Goal: Information Seeking & Learning: Understand process/instructions

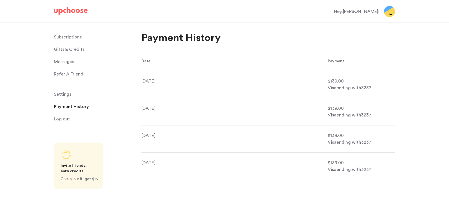
click at [73, 37] on p "Subscriptions" at bounding box center [68, 36] width 28 height 11
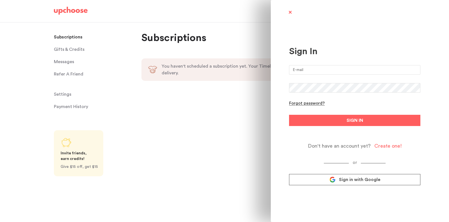
click at [335, 182] on icon at bounding box center [332, 179] width 6 height 6
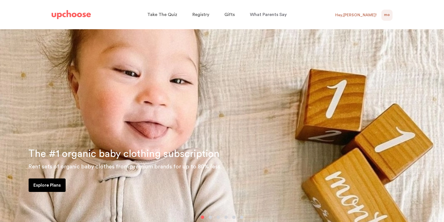
click at [385, 14] on span "MO" at bounding box center [387, 15] width 6 height 7
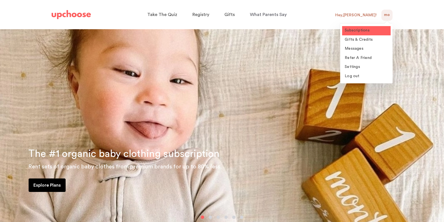
click at [365, 32] on span "Subscriptions" at bounding box center [357, 30] width 25 height 4
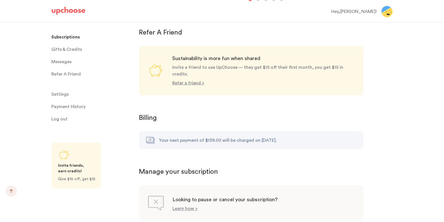
scroll to position [482, 0]
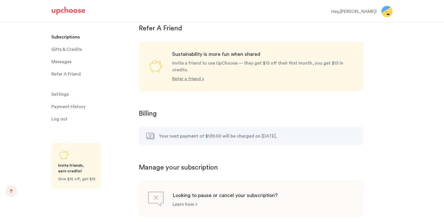
click at [188, 202] on p "Learn how >" at bounding box center [185, 204] width 25 height 4
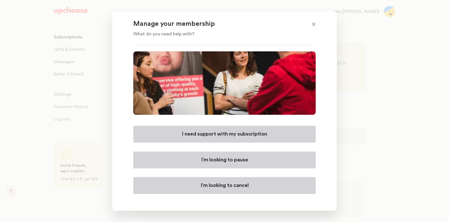
click at [205, 181] on button "I’m looking to cancel" at bounding box center [224, 185] width 182 height 17
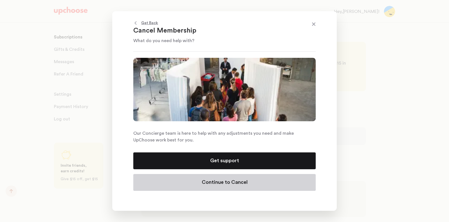
click at [208, 175] on button "Continue to Cancel" at bounding box center [224, 182] width 182 height 17
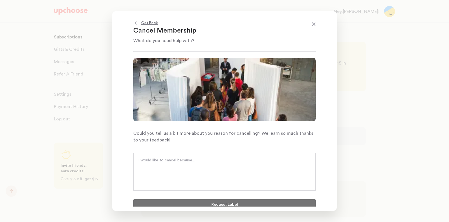
click at [208, 175] on div at bounding box center [224, 171] width 182 height 38
click at [315, 23] on span at bounding box center [313, 24] width 7 height 7
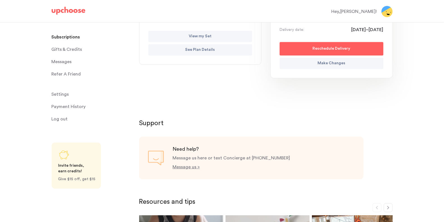
scroll to position [0, 0]
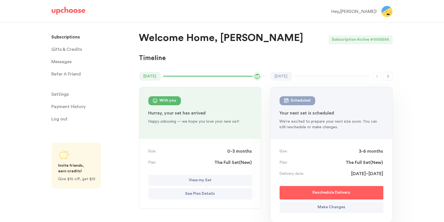
click at [64, 35] on p "Subscriptions" at bounding box center [66, 36] width 29 height 11
click at [70, 11] on img at bounding box center [69, 11] width 34 height 8
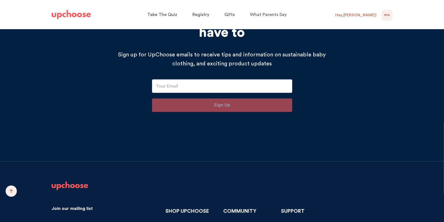
scroll to position [5668, 0]
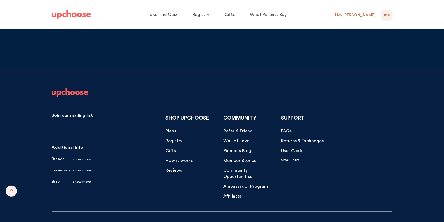
click at [182, 158] on span "How it works" at bounding box center [178, 160] width 27 height 4
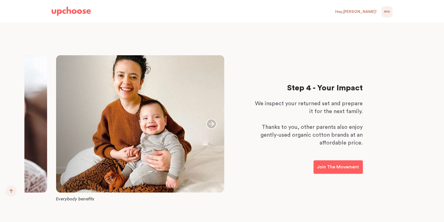
scroll to position [706, 0]
click at [215, 122] on icon "button" at bounding box center [211, 124] width 11 height 11
click at [214, 122] on icon "button" at bounding box center [211, 124] width 11 height 11
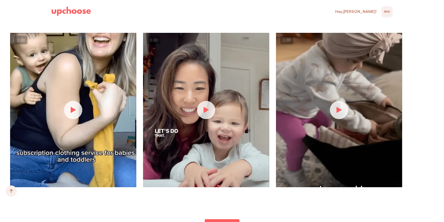
scroll to position [1145, 0]
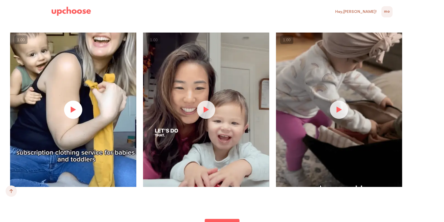
click at [69, 115] on button "button" at bounding box center [73, 109] width 18 height 18
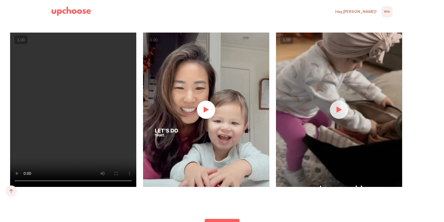
click at [207, 110] on button "button" at bounding box center [206, 109] width 18 height 18
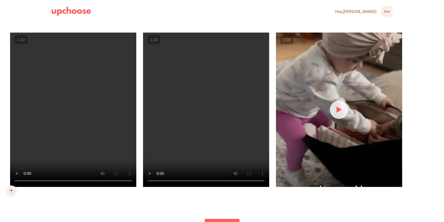
click at [351, 121] on img at bounding box center [339, 110] width 126 height 154
click at [332, 112] on button "button" at bounding box center [339, 109] width 18 height 18
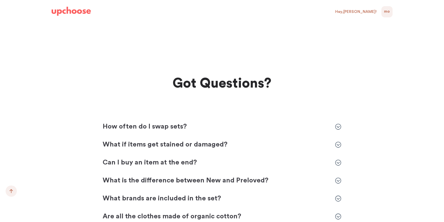
scroll to position [1548, 0]
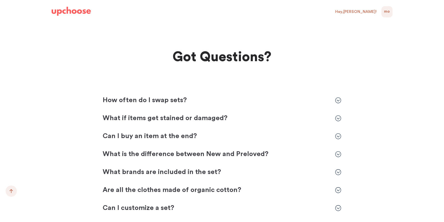
click at [161, 138] on p "Can I buy an item at the end?" at bounding box center [216, 136] width 226 height 9
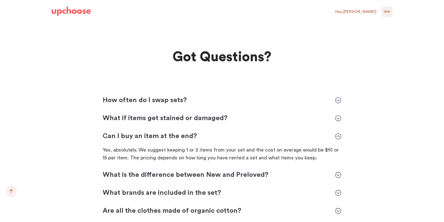
click at [170, 104] on p "How often do I swap sets?" at bounding box center [216, 100] width 226 height 9
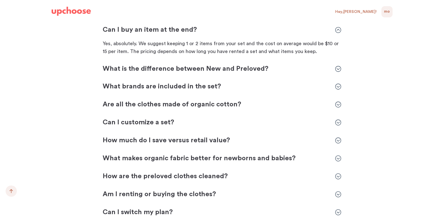
scroll to position [1654, 0]
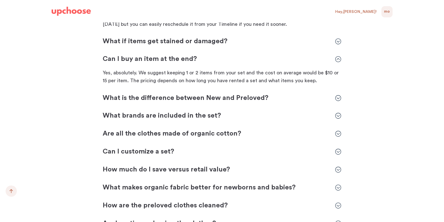
click at [109, 101] on p "What is the difference between New and Preloved?" at bounding box center [216, 98] width 226 height 9
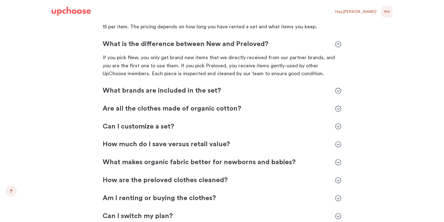
scroll to position [1705, 0]
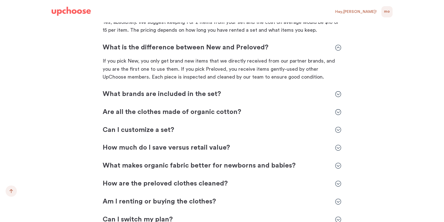
click at [113, 123] on div "How often do I swap sets? How often do I swap sets? UpChoose works by size. For…" at bounding box center [222, 145] width 238 height 410
click at [113, 126] on p "Can I customize a set?" at bounding box center [216, 130] width 226 height 9
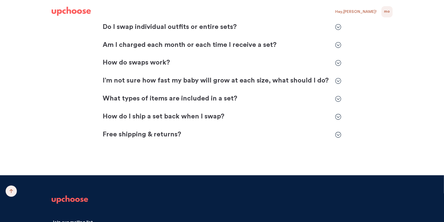
scroll to position [1945, 0]
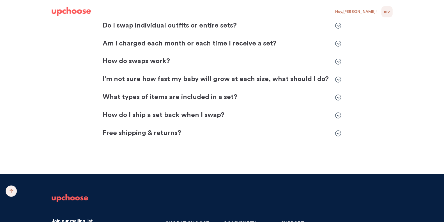
click at [146, 42] on p "Am I charged each month or each time I receive a set?" at bounding box center [216, 43] width 226 height 9
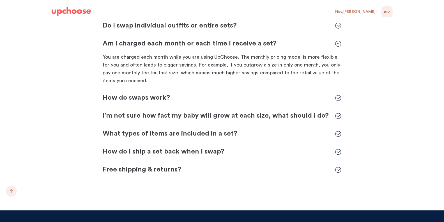
click at [137, 150] on p "How do I ship a set back when I swap?" at bounding box center [216, 151] width 226 height 9
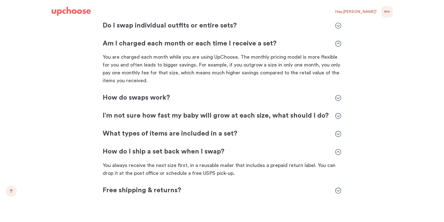
click at [134, 190] on p "Free shipping & returns?" at bounding box center [216, 190] width 226 height 9
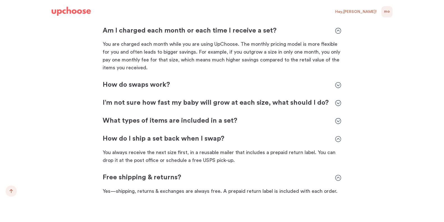
scroll to position [1961, 0]
